Goal: Task Accomplishment & Management: Use online tool/utility

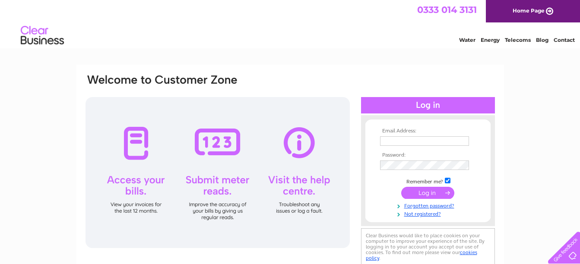
type input "info@brightsideblinds.co.uk"
click at [428, 195] on input "submit" at bounding box center [427, 193] width 53 height 12
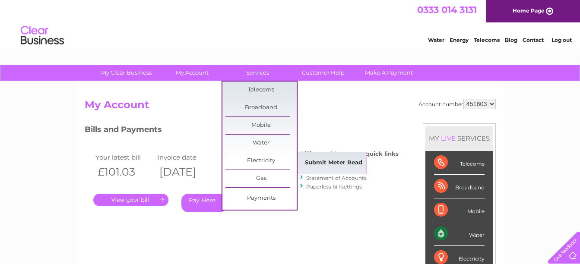
click at [313, 162] on link "Submit Meter Read" at bounding box center [333, 163] width 71 height 17
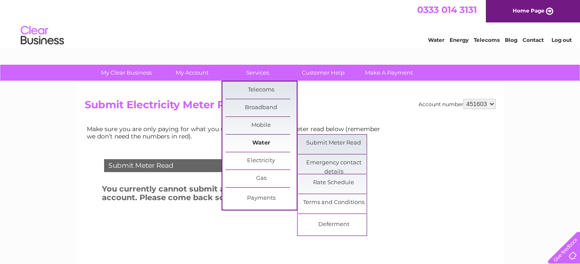
click at [257, 142] on link "Water" at bounding box center [260, 143] width 71 height 17
click at [323, 145] on link "Submit Meter Read" at bounding box center [333, 143] width 71 height 17
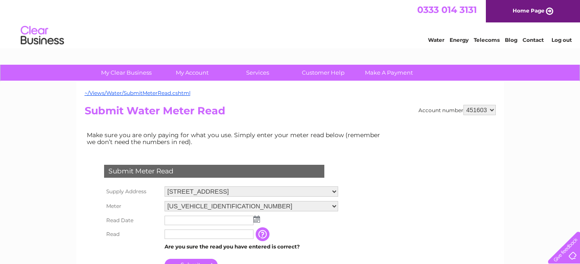
click at [255, 221] on img at bounding box center [256, 219] width 6 height 7
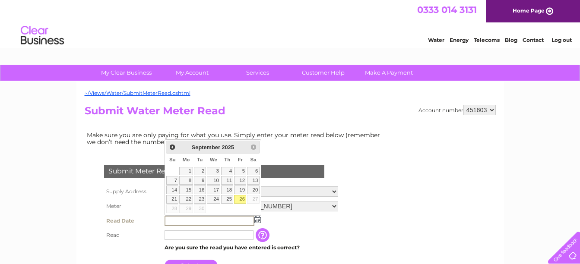
click at [240, 197] on link "26" at bounding box center [240, 199] width 12 height 9
type input "2025/09/26"
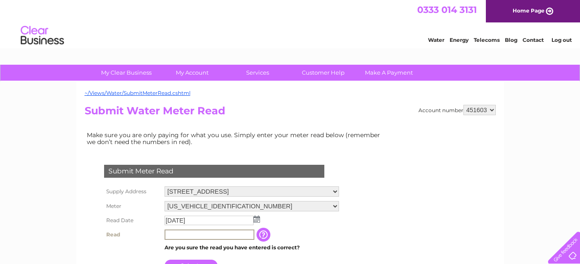
click at [178, 238] on input "text" at bounding box center [210, 235] width 90 height 10
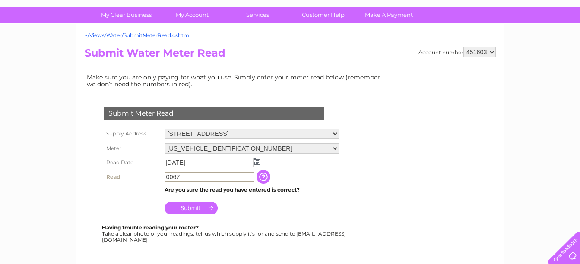
scroll to position [75, 0]
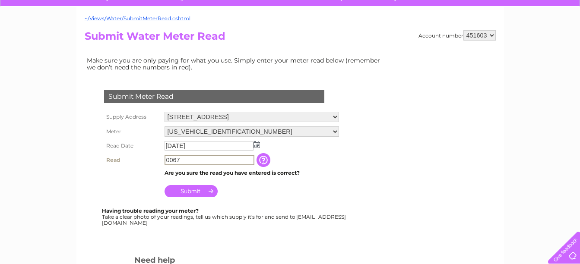
type input "0067"
click at [196, 191] on input "Submit" at bounding box center [191, 190] width 53 height 12
